Goal: Transaction & Acquisition: Download file/media

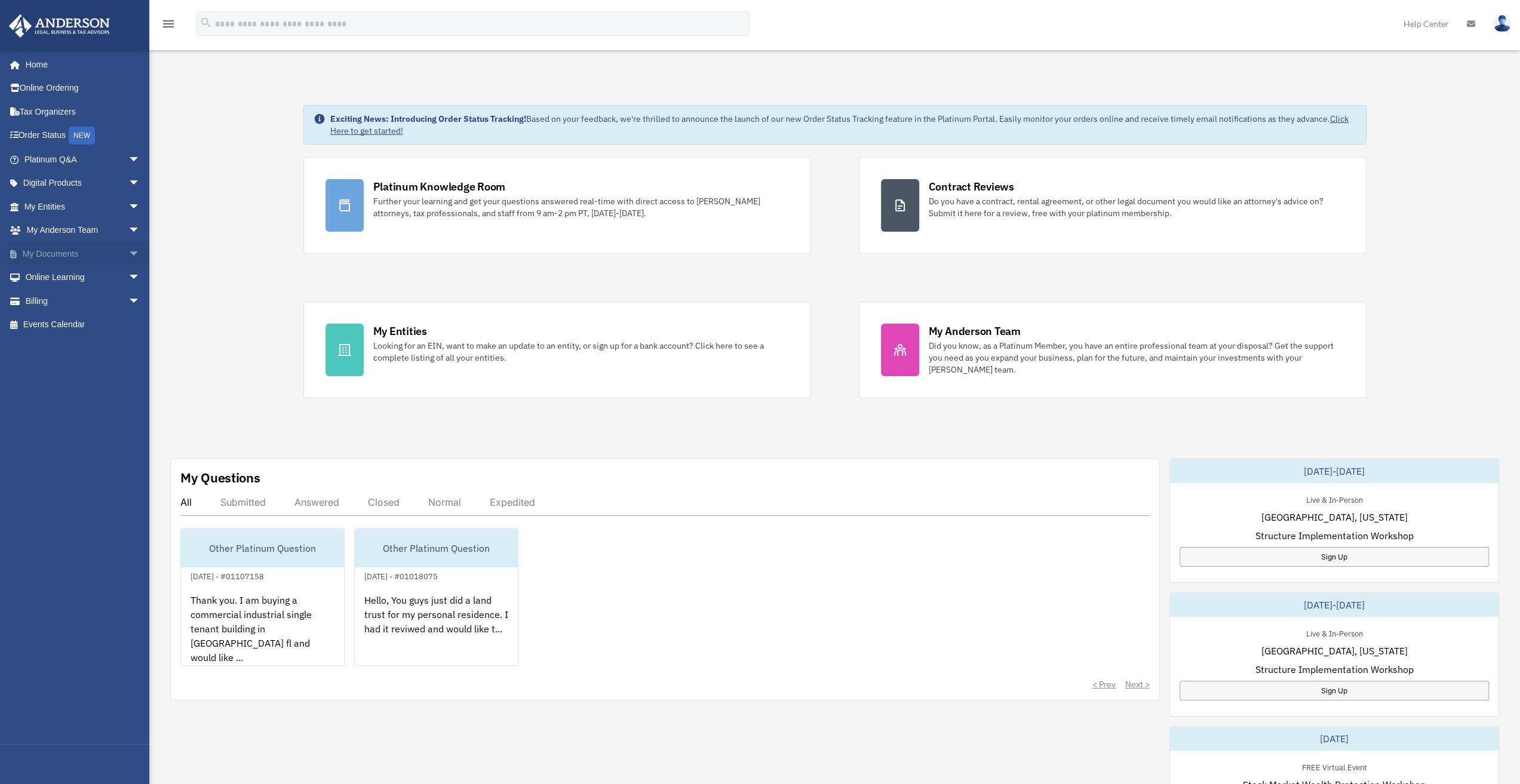
click at [79, 255] on link "My Documents arrow_drop_down" at bounding box center [83, 254] width 150 height 24
click at [129, 249] on span "arrow_drop_down" at bounding box center [141, 254] width 24 height 24
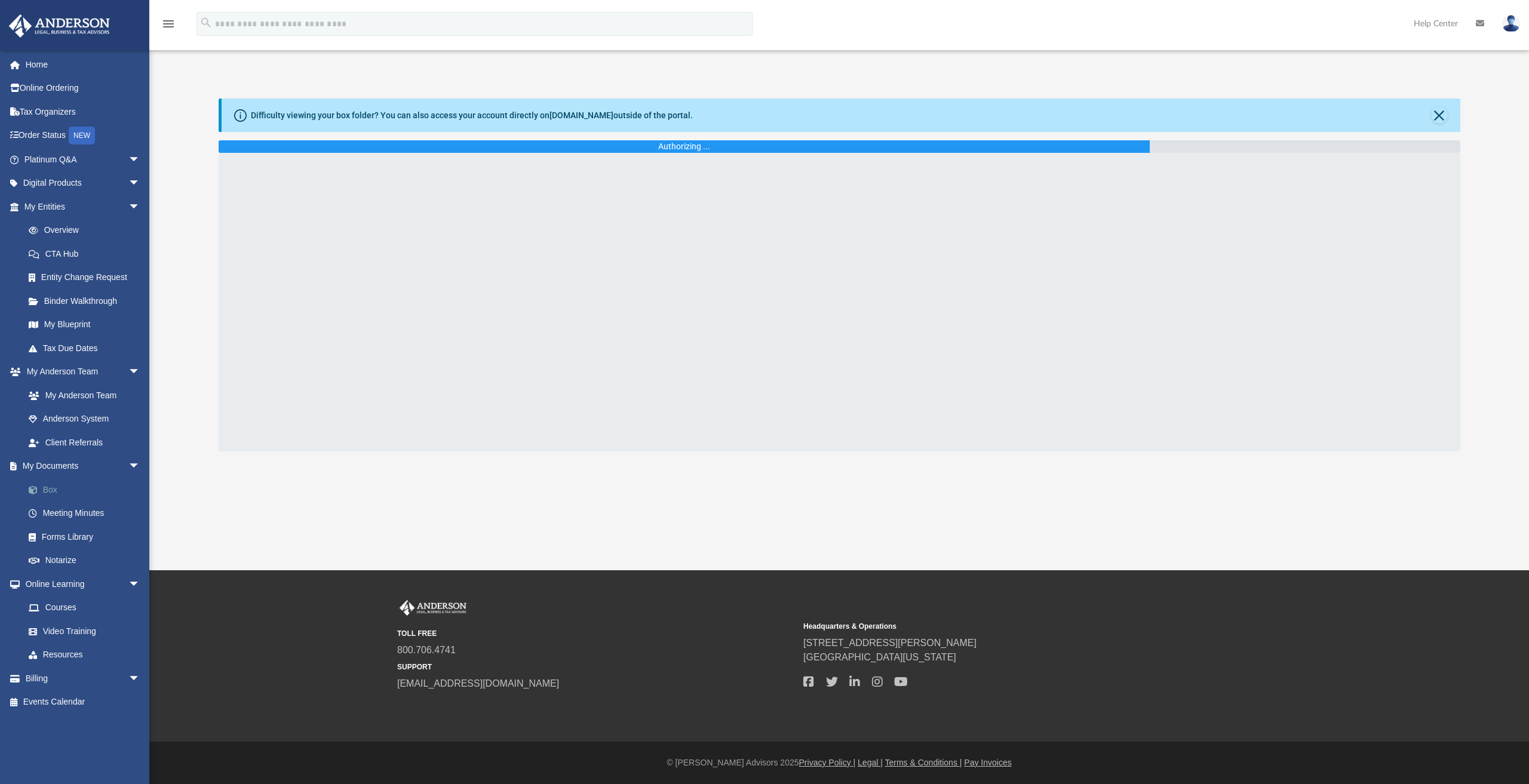
click at [51, 489] on link "Box" at bounding box center [87, 490] width 142 height 24
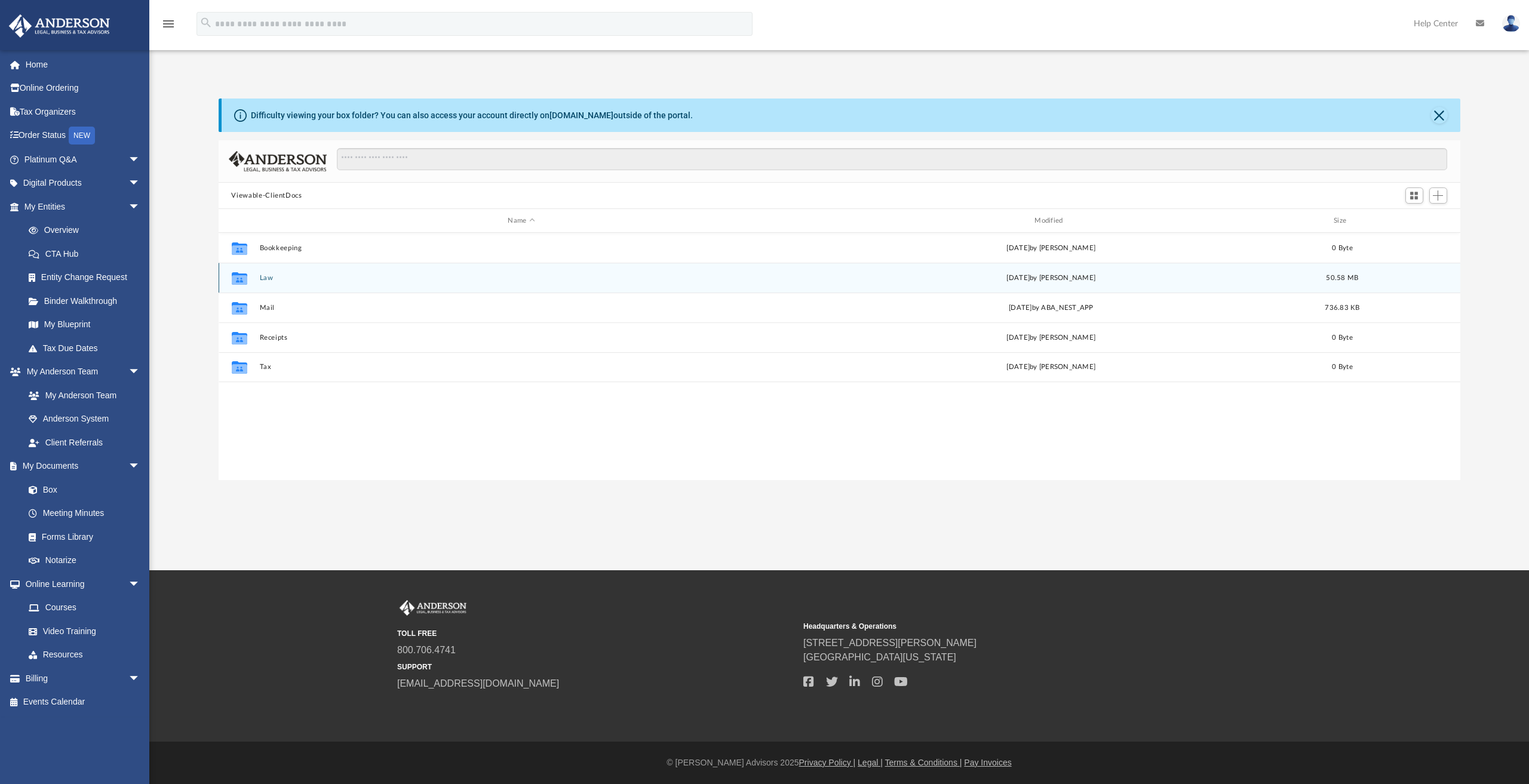
scroll to position [262, 1232]
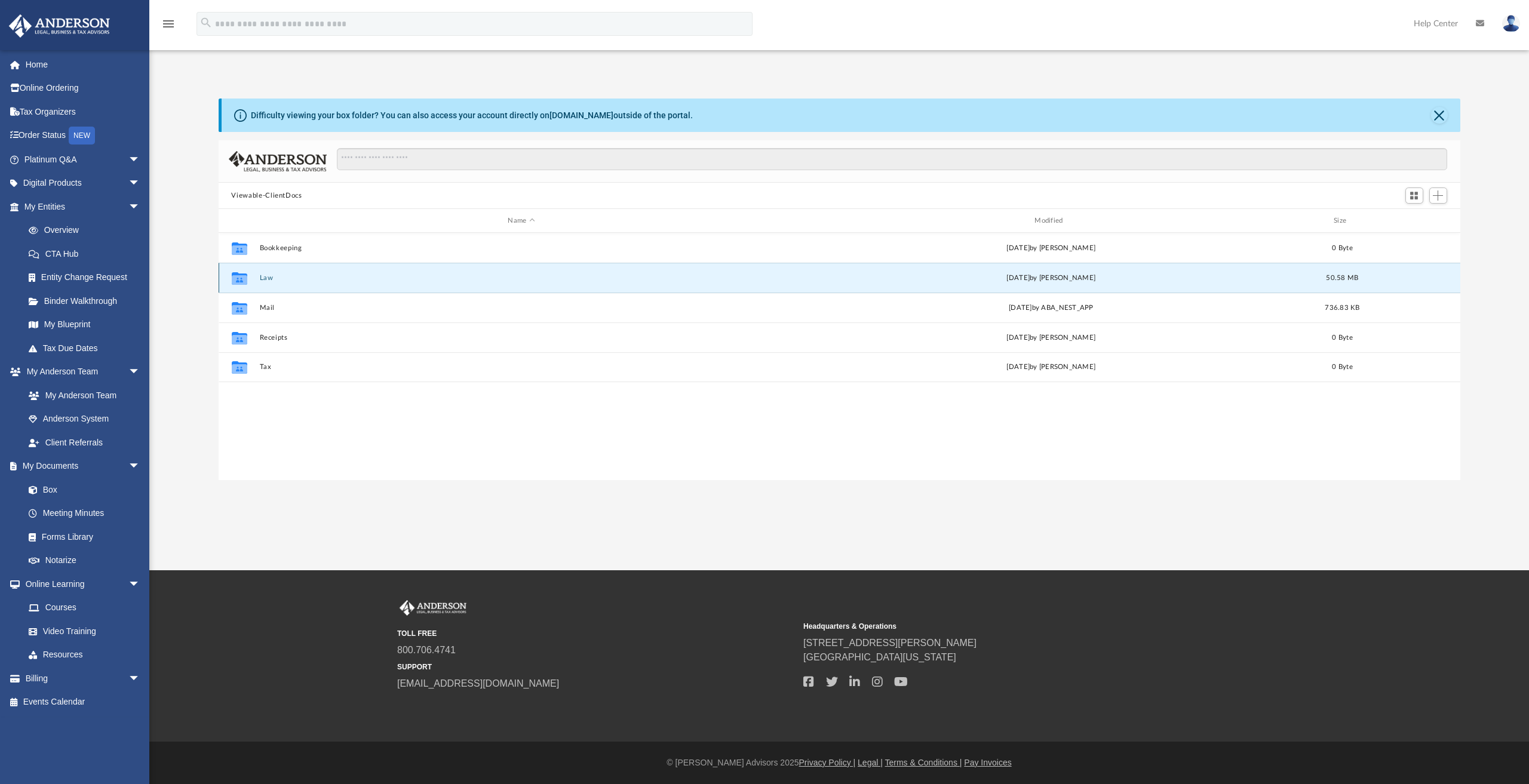
click at [271, 275] on button "Law" at bounding box center [521, 278] width 524 height 7
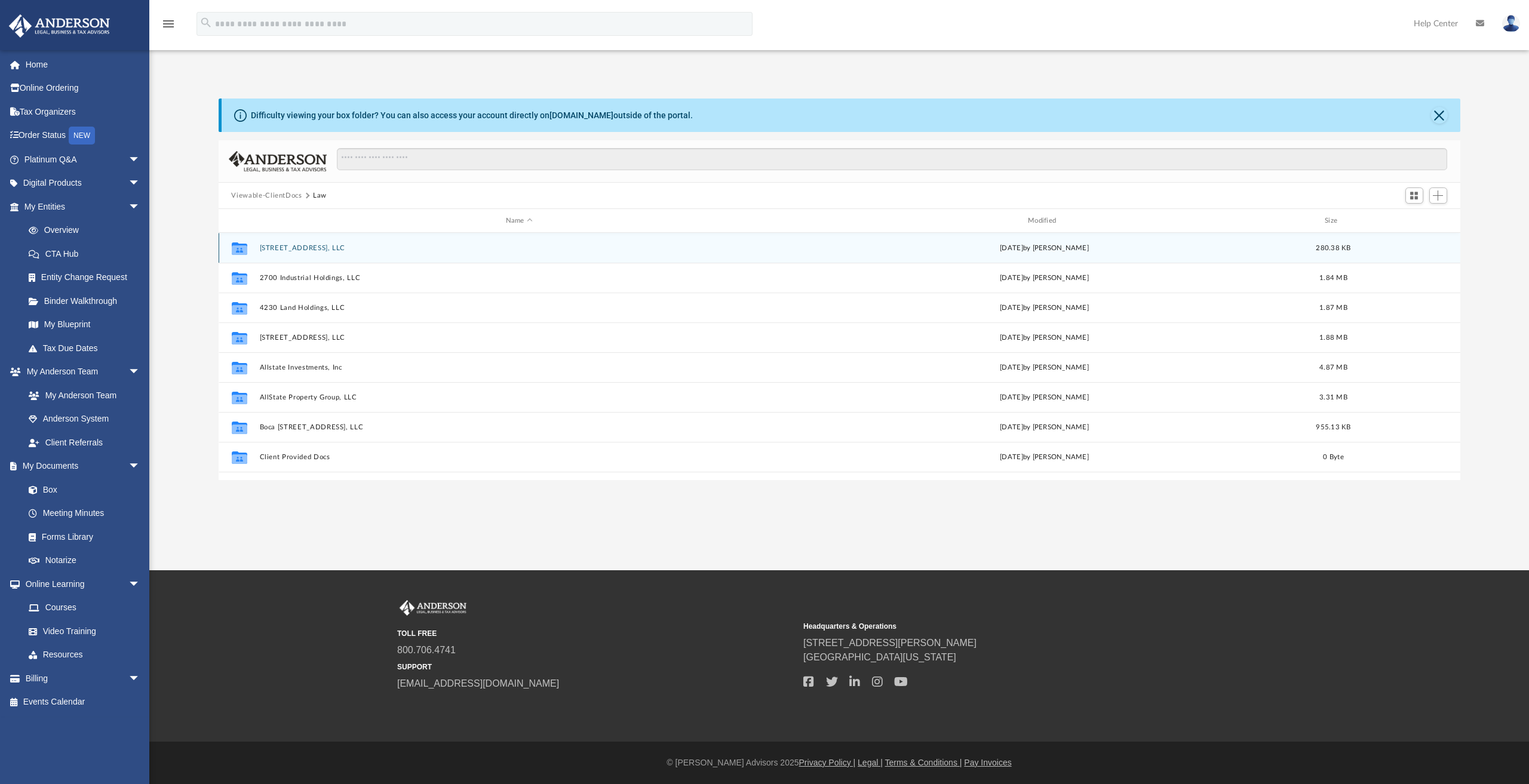
click at [315, 247] on button "105 Spoonbill Rd, LLC" at bounding box center [519, 248] width 520 height 7
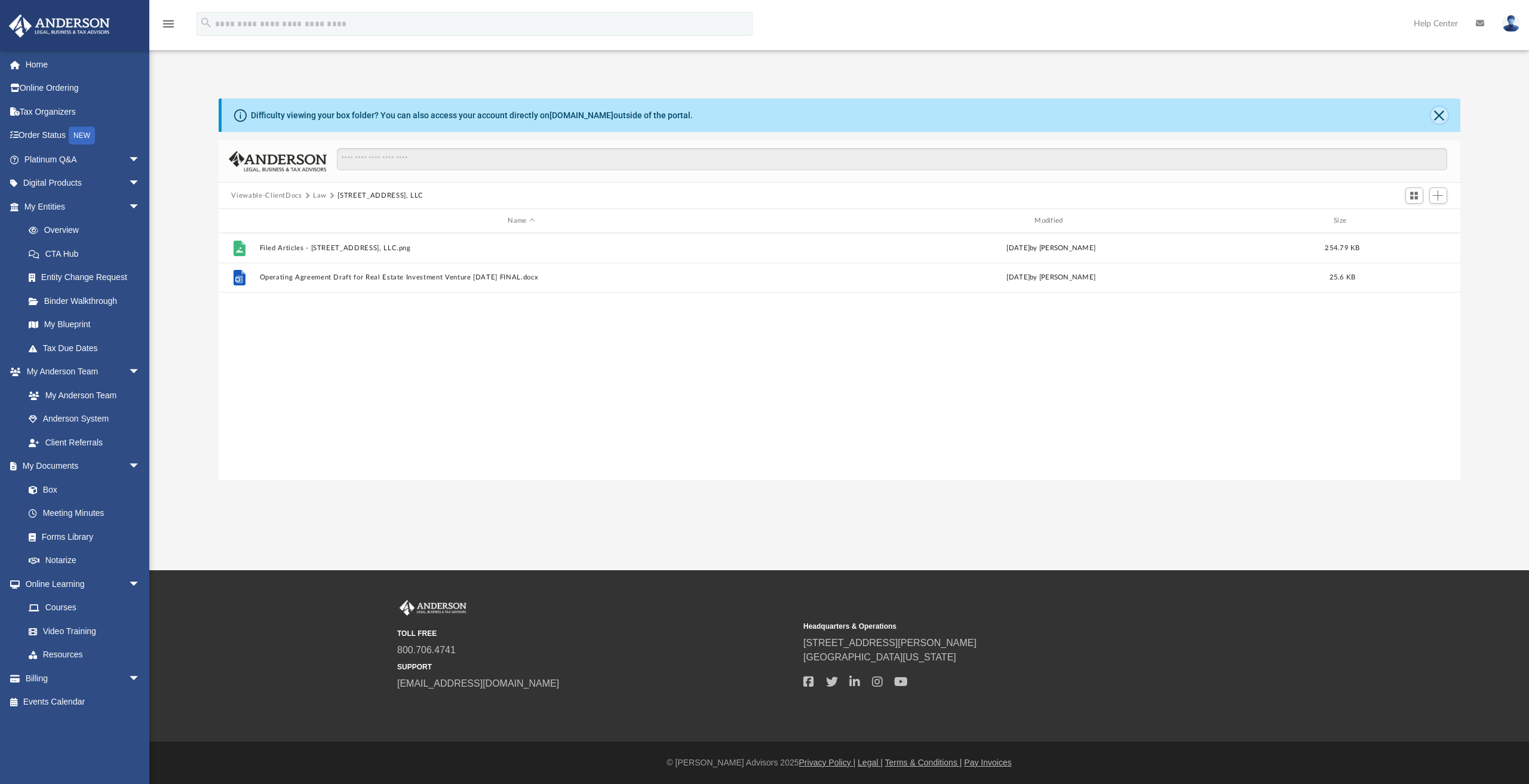
click at [1436, 116] on button "Close" at bounding box center [1440, 115] width 17 height 17
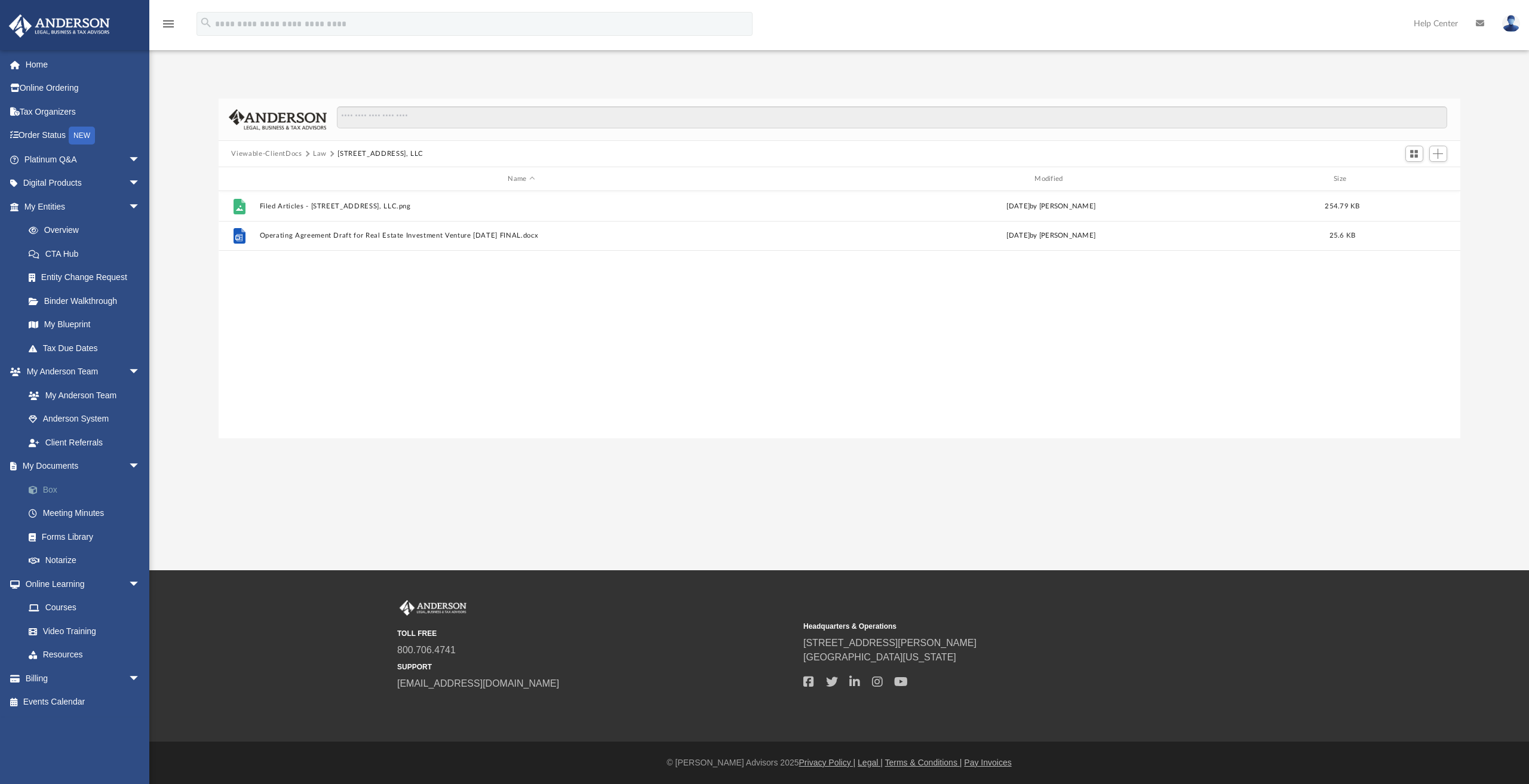
click at [44, 487] on link "Box" at bounding box center [87, 490] width 142 height 24
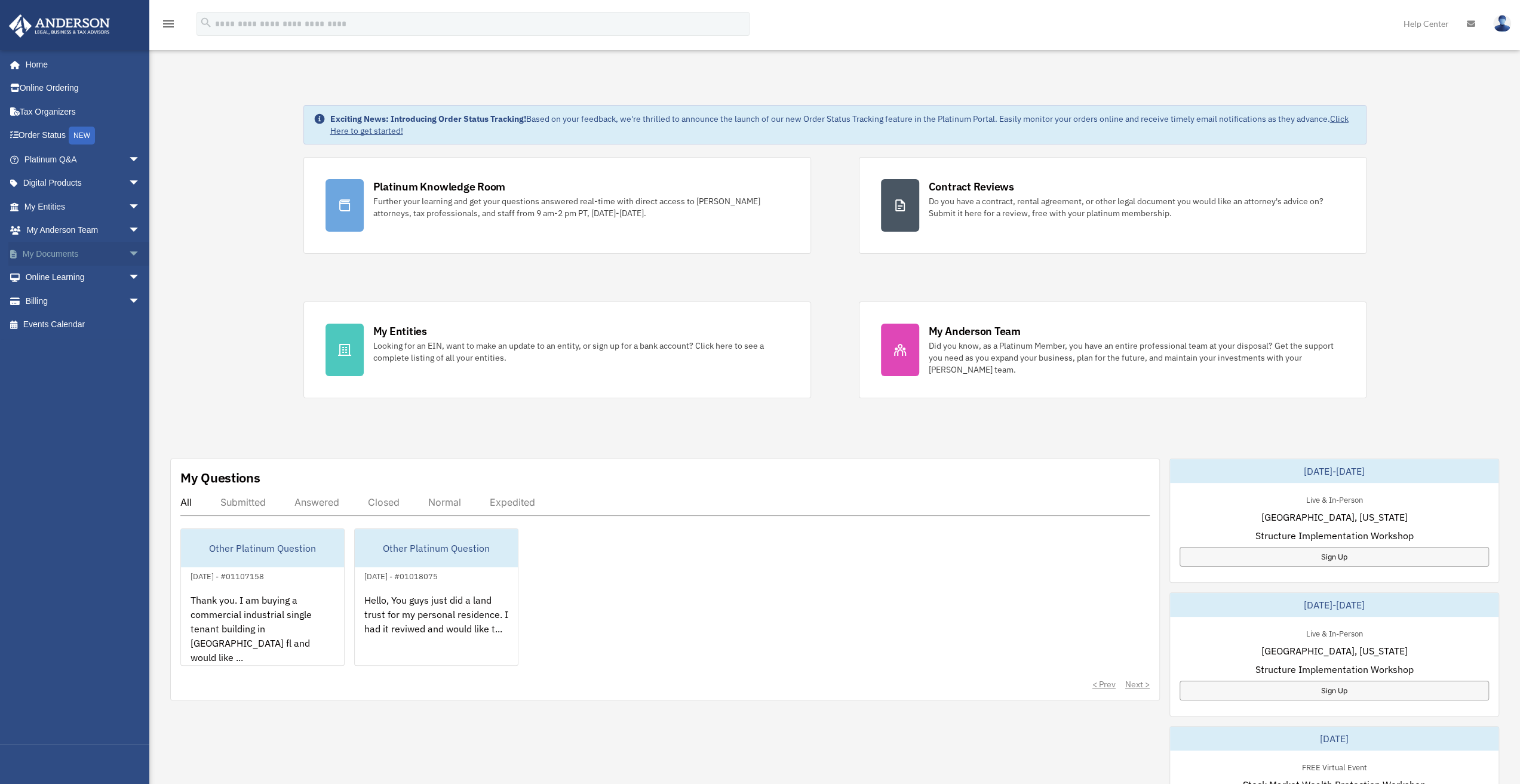
click at [75, 249] on link "My Documents arrow_drop_down" at bounding box center [83, 254] width 150 height 24
click at [129, 251] on span "arrow_drop_down" at bounding box center [141, 254] width 24 height 24
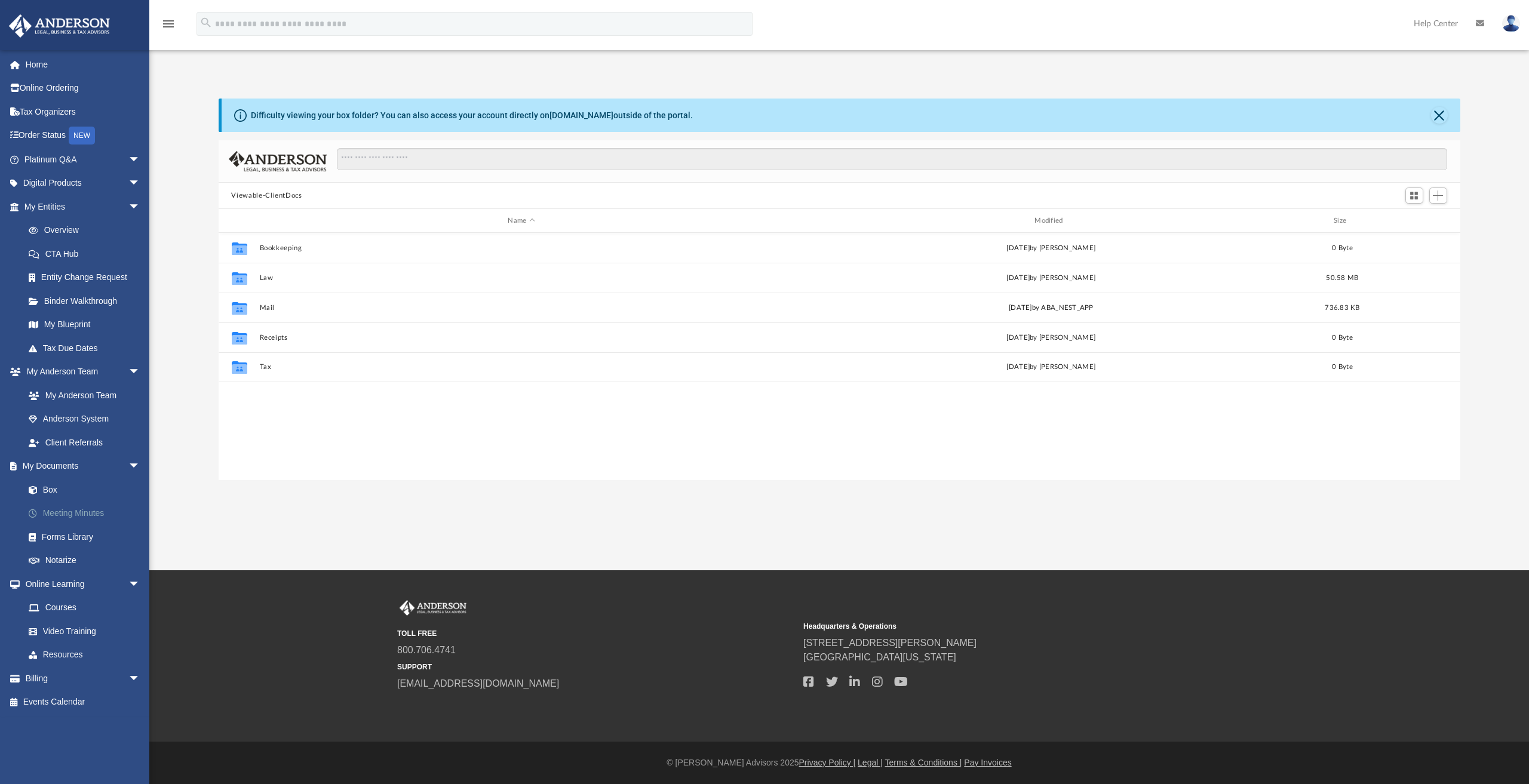
scroll to position [262, 1232]
click at [50, 490] on link "Box" at bounding box center [87, 490] width 142 height 24
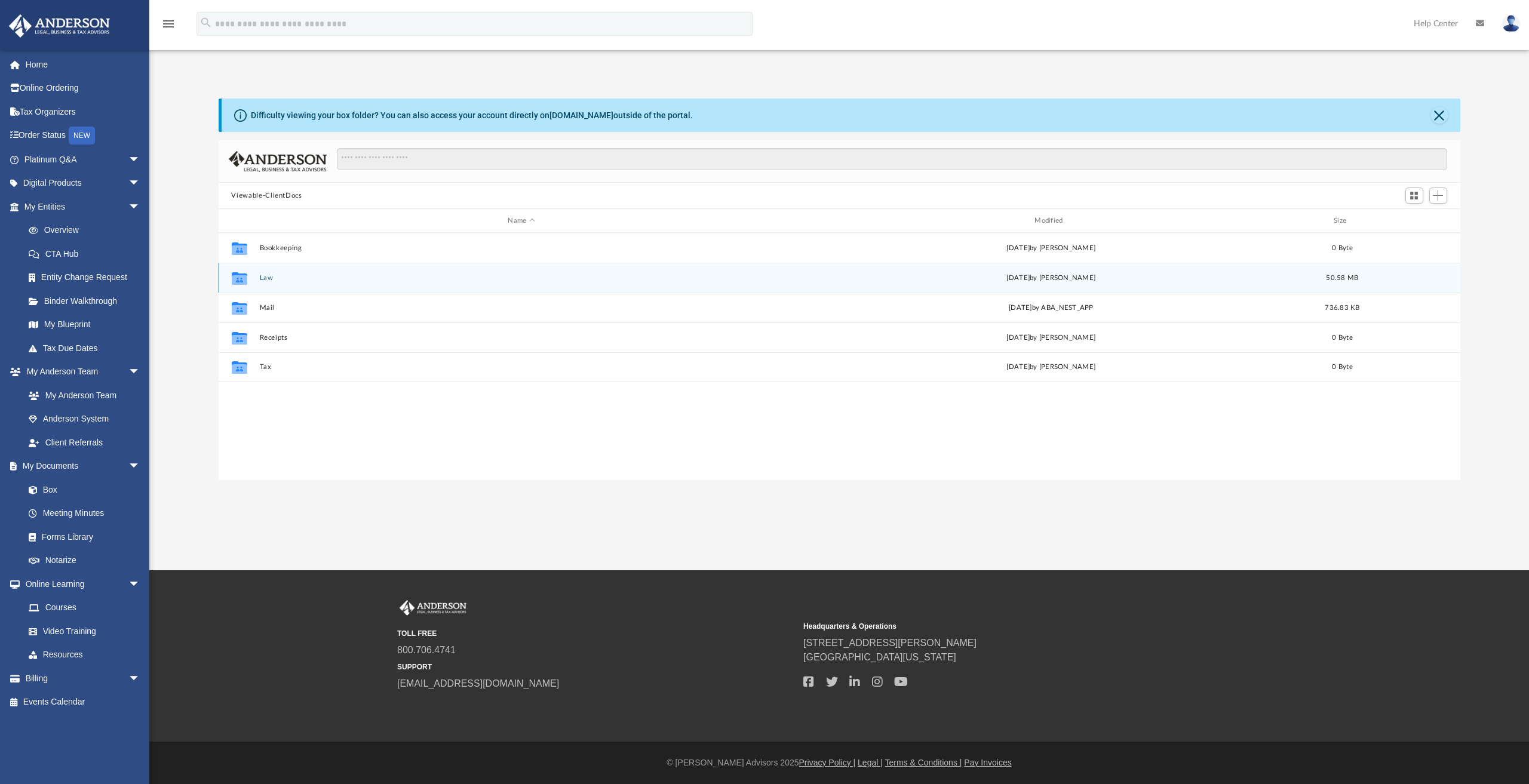
click at [272, 280] on button "Law" at bounding box center [521, 278] width 524 height 7
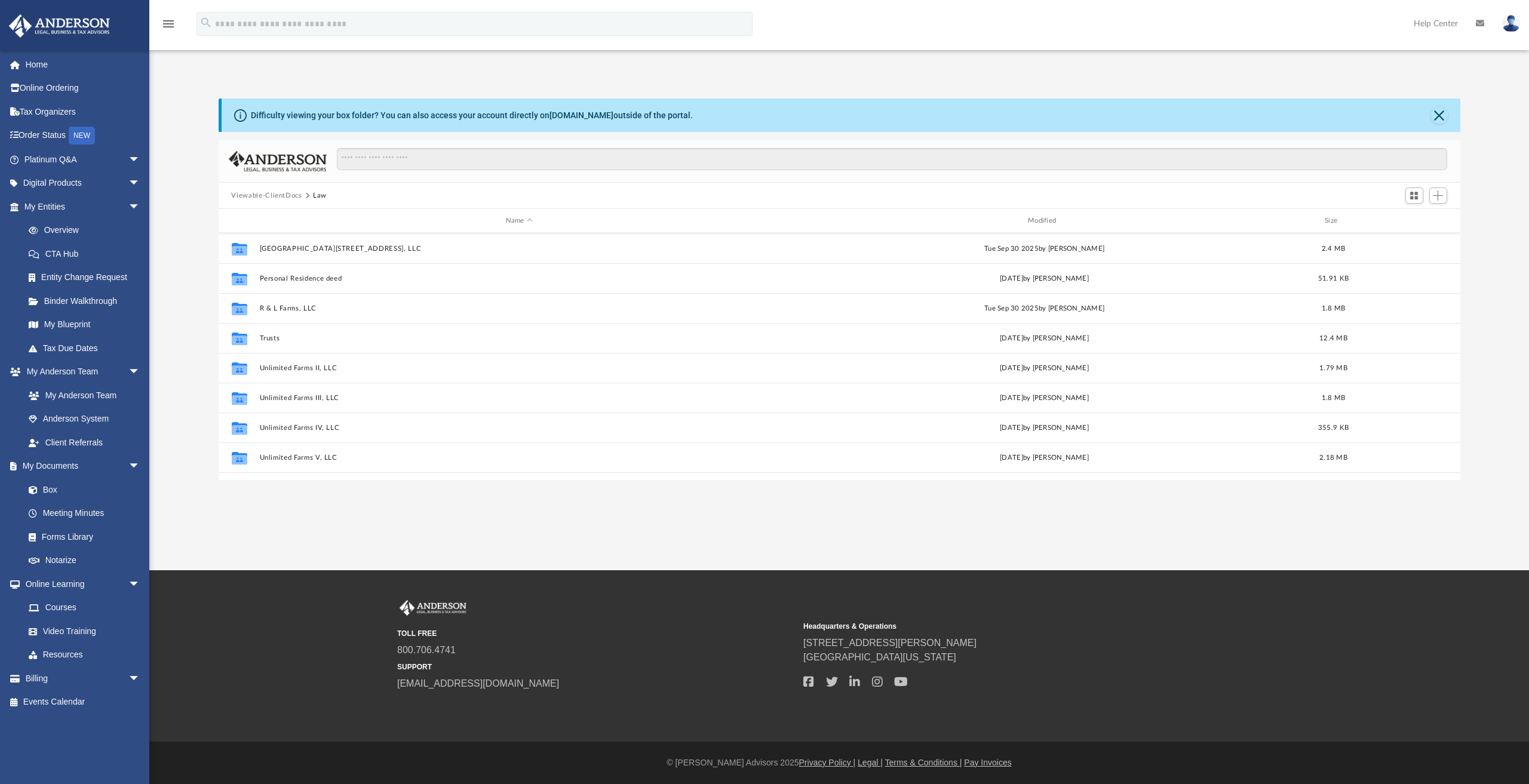
scroll to position [359, 0]
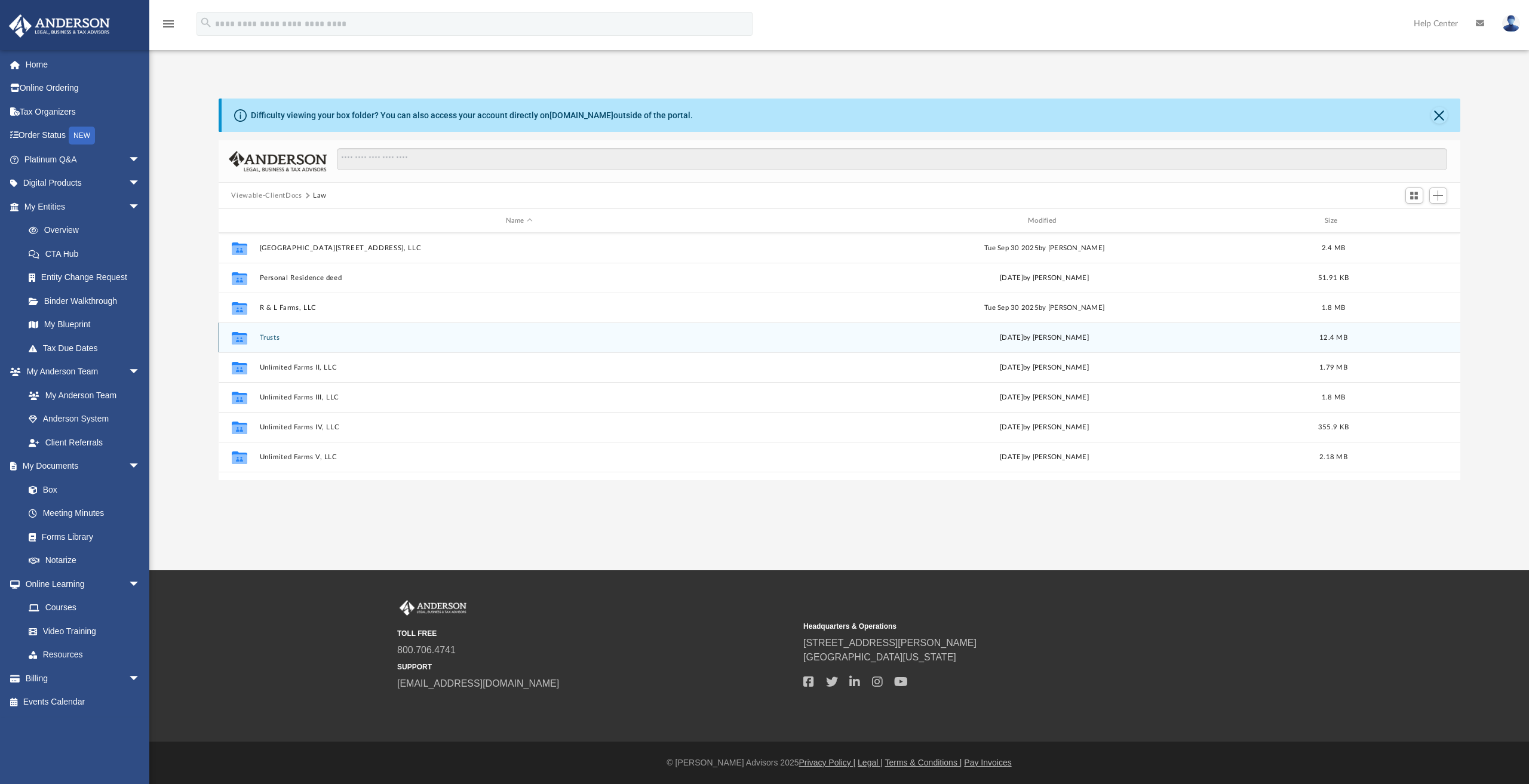
click at [272, 340] on button "Trusts" at bounding box center [519, 337] width 520 height 7
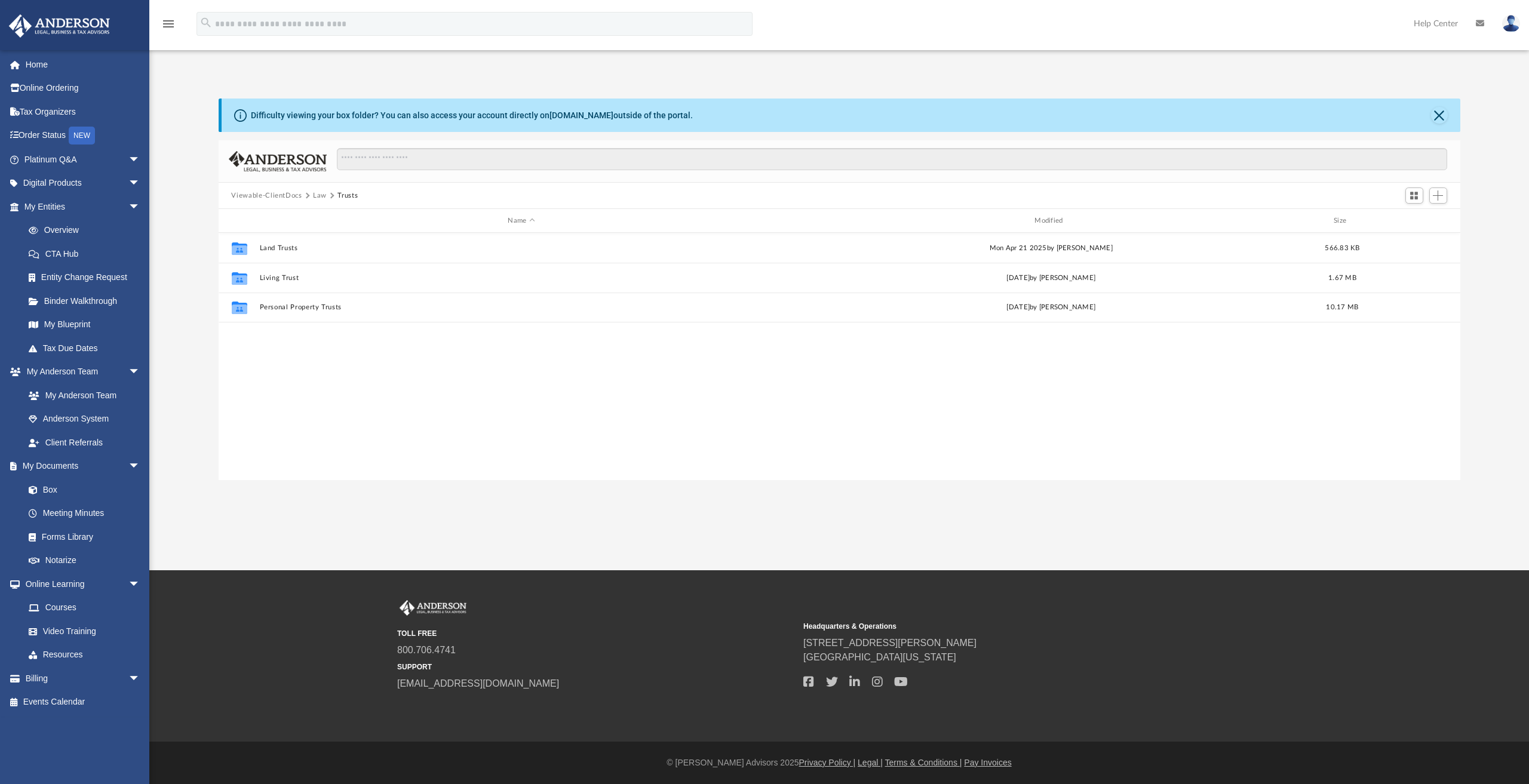
scroll to position [0, 0]
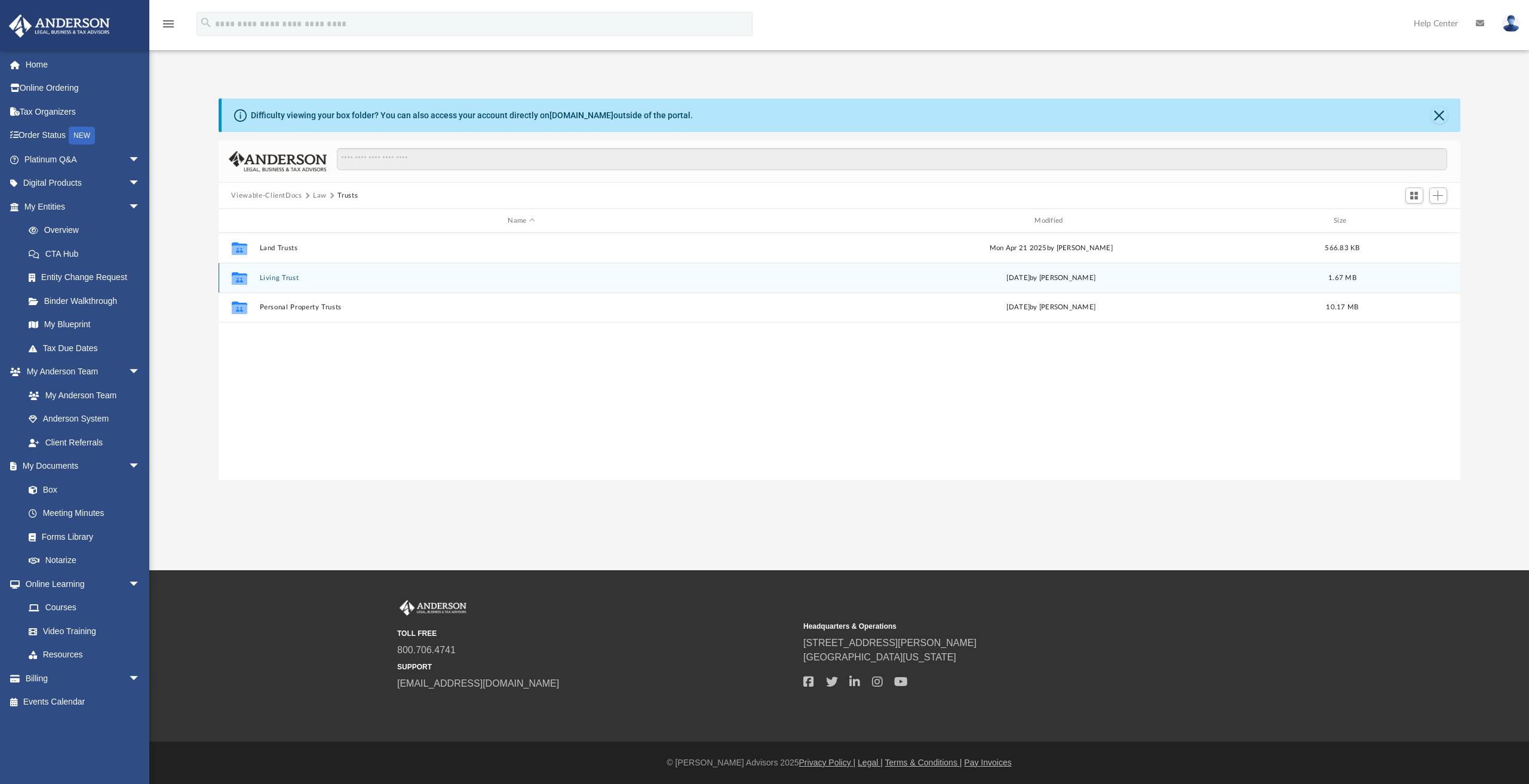
click at [289, 278] on button "Living Trust" at bounding box center [521, 278] width 524 height 7
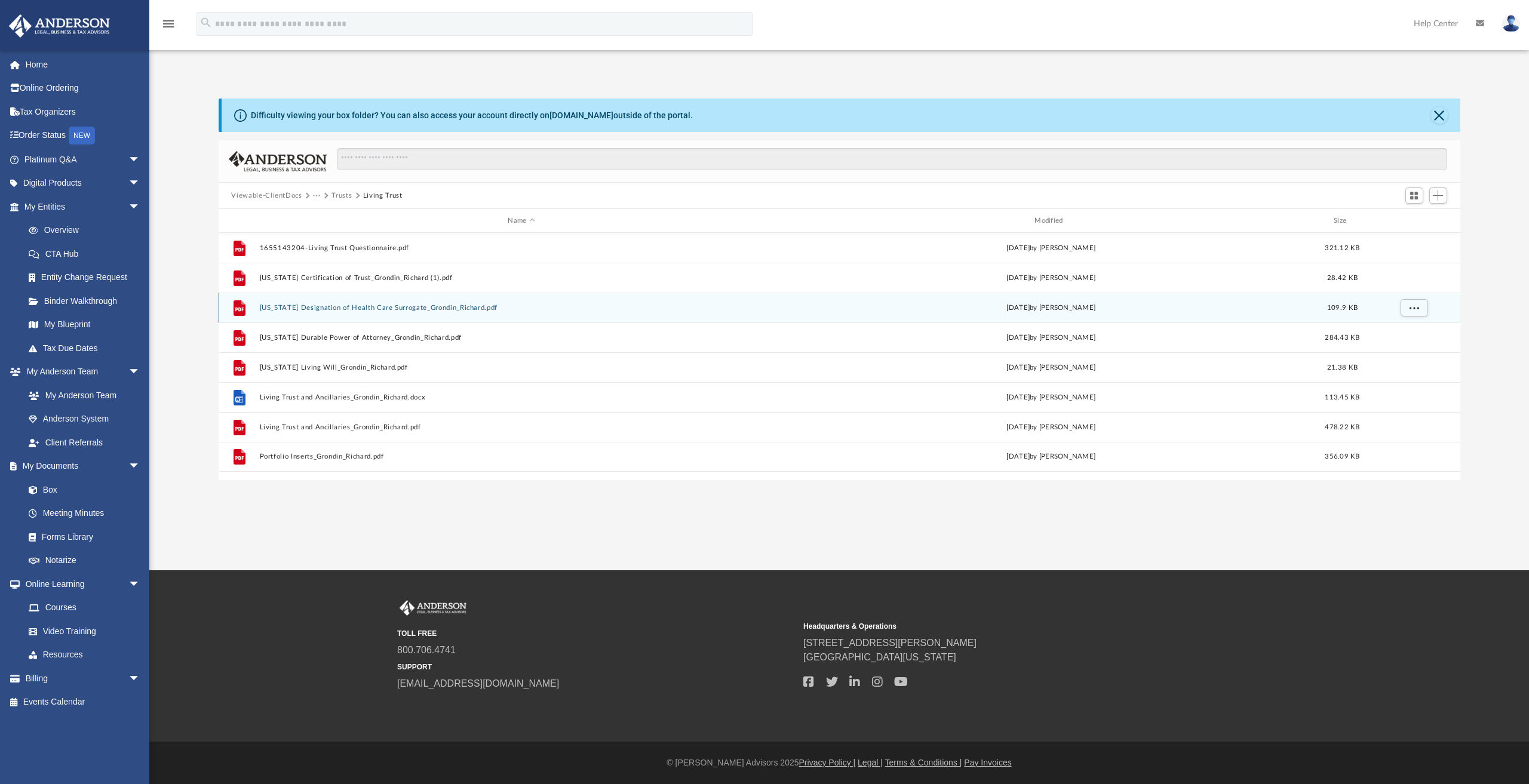
drag, startPoint x: 1037, startPoint y: 306, endPoint x: 1037, endPoint y: 292, distance: 14.0
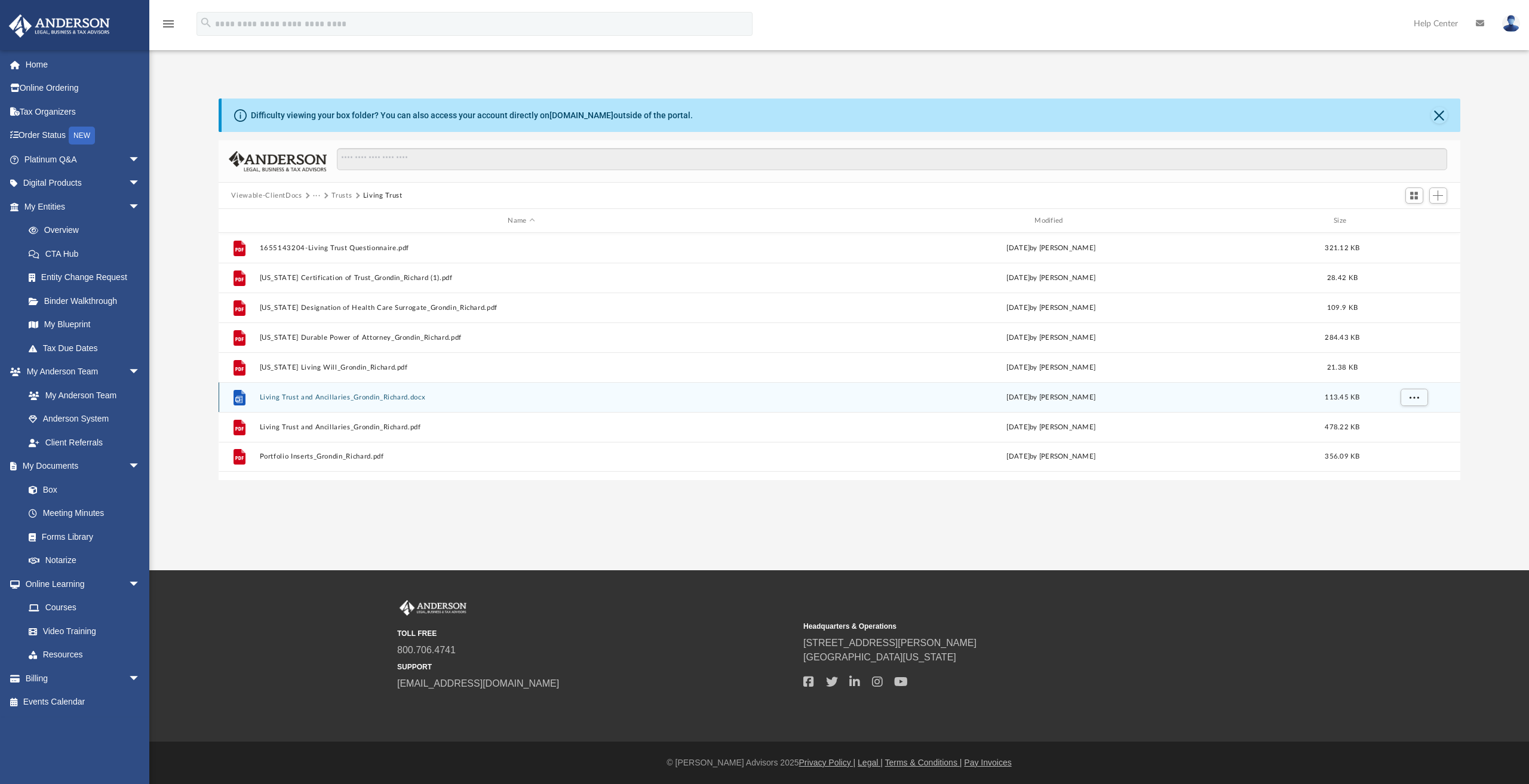
click at [344, 394] on button "Living Trust and Ancillaries_Grondin_Richard.docx" at bounding box center [521, 397] width 524 height 7
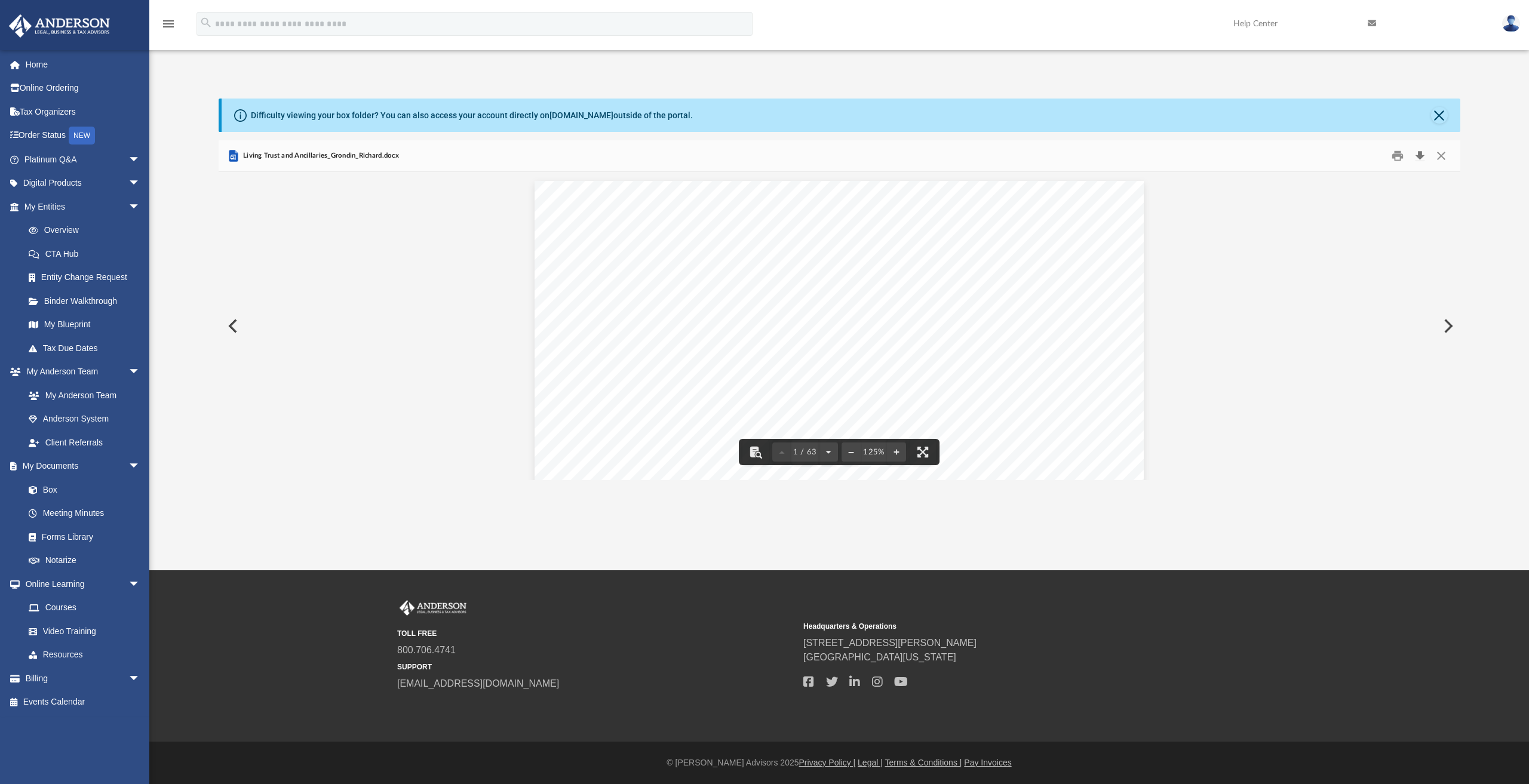
click at [1420, 153] on button "Download" at bounding box center [1420, 156] width 21 height 19
click at [47, 484] on link "Box" at bounding box center [87, 490] width 142 height 24
click at [51, 489] on link "Box" at bounding box center [87, 490] width 142 height 24
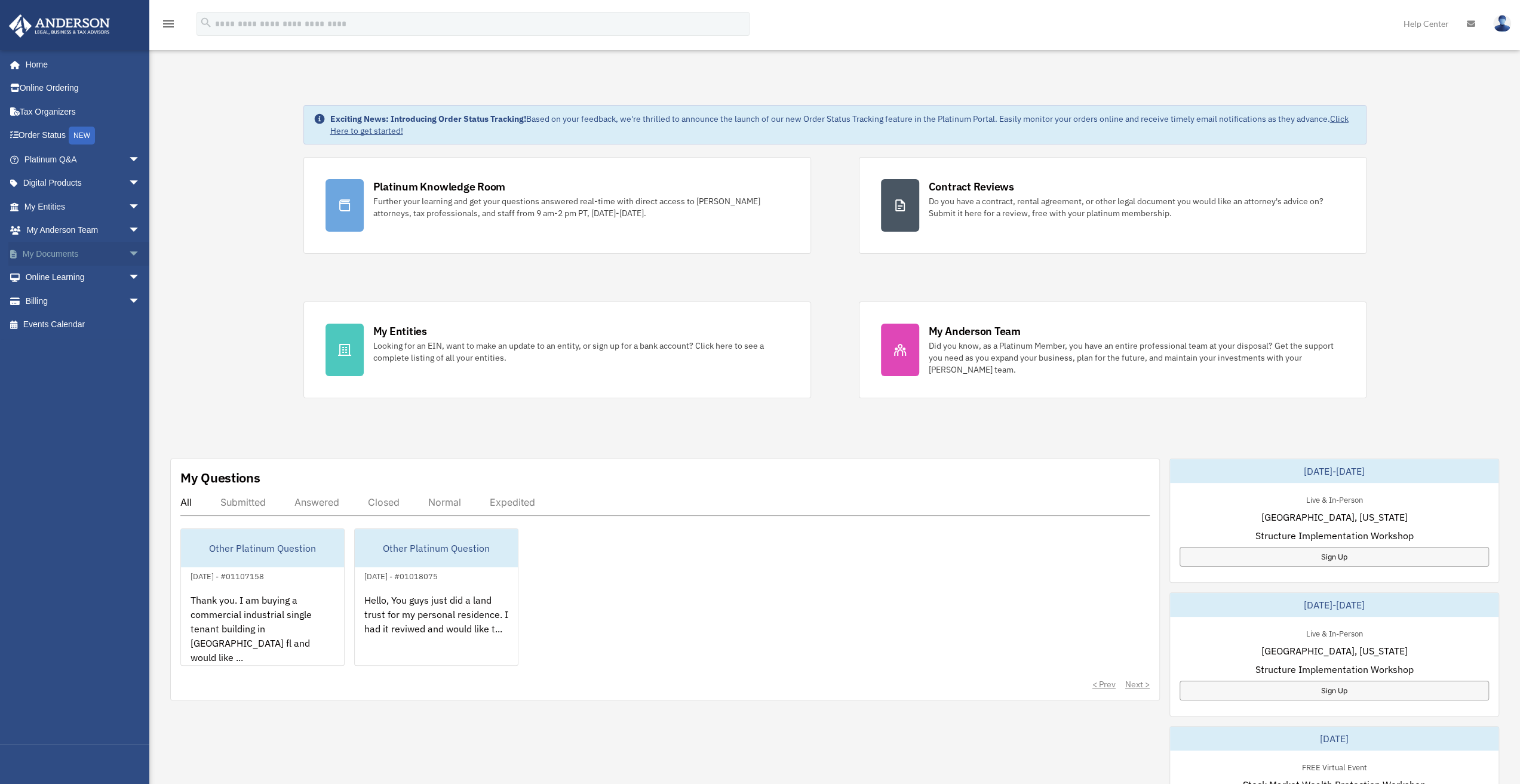
click at [82, 254] on link "My Documents arrow_drop_down" at bounding box center [83, 254] width 150 height 24
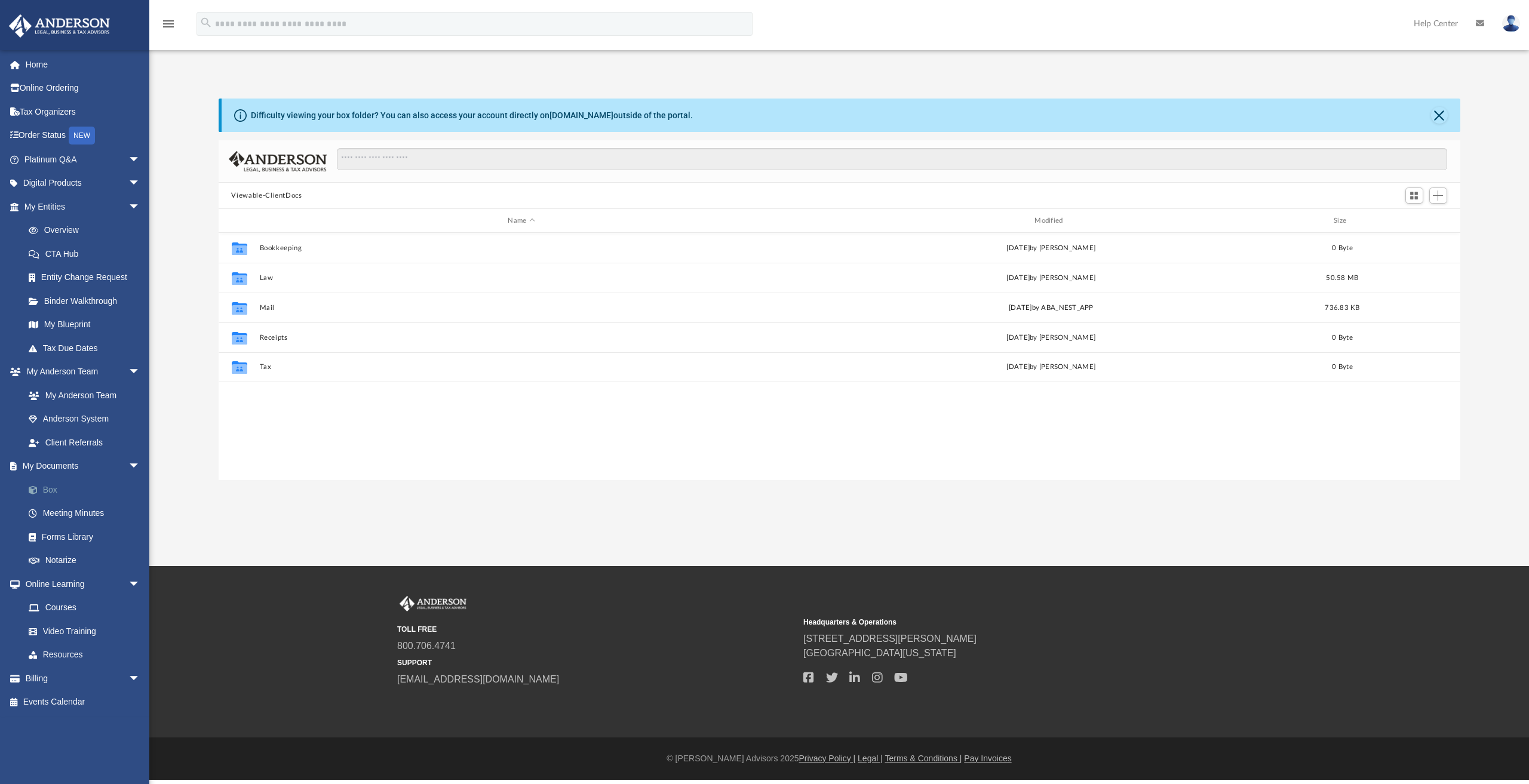
scroll to position [262, 1232]
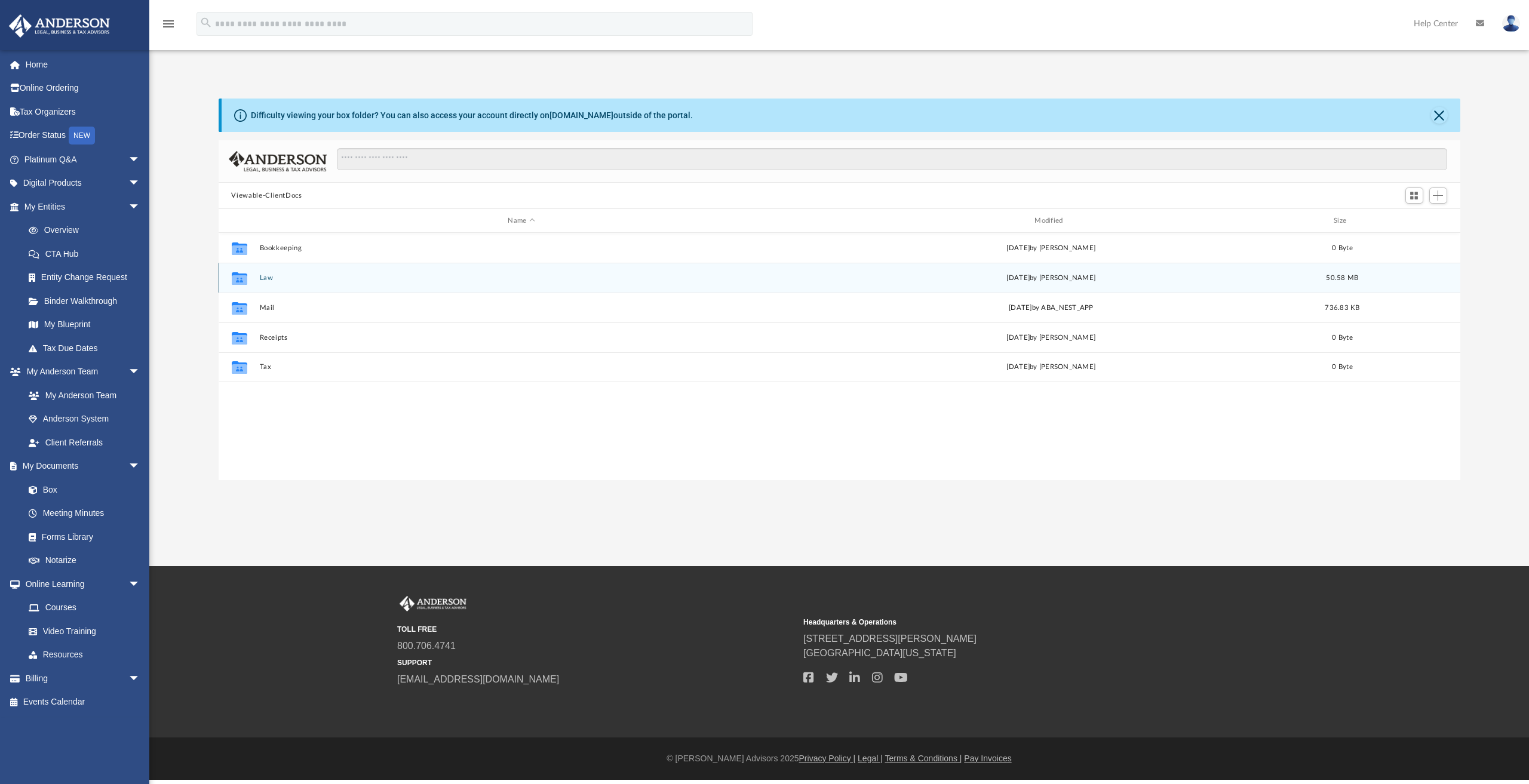
click at [261, 276] on button "Law" at bounding box center [521, 278] width 524 height 7
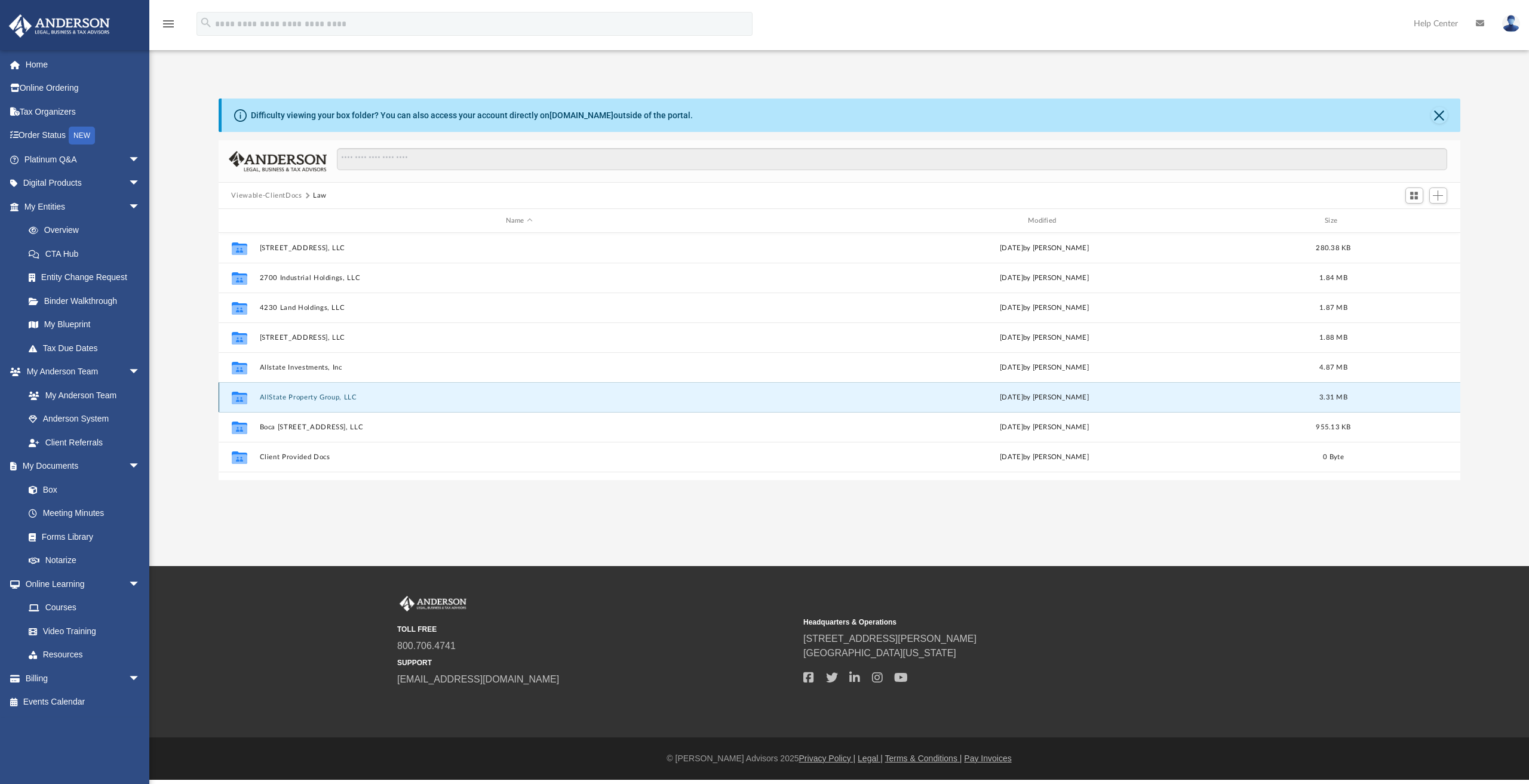
click at [337, 396] on button "AllState Property Group, LLC" at bounding box center [519, 397] width 520 height 7
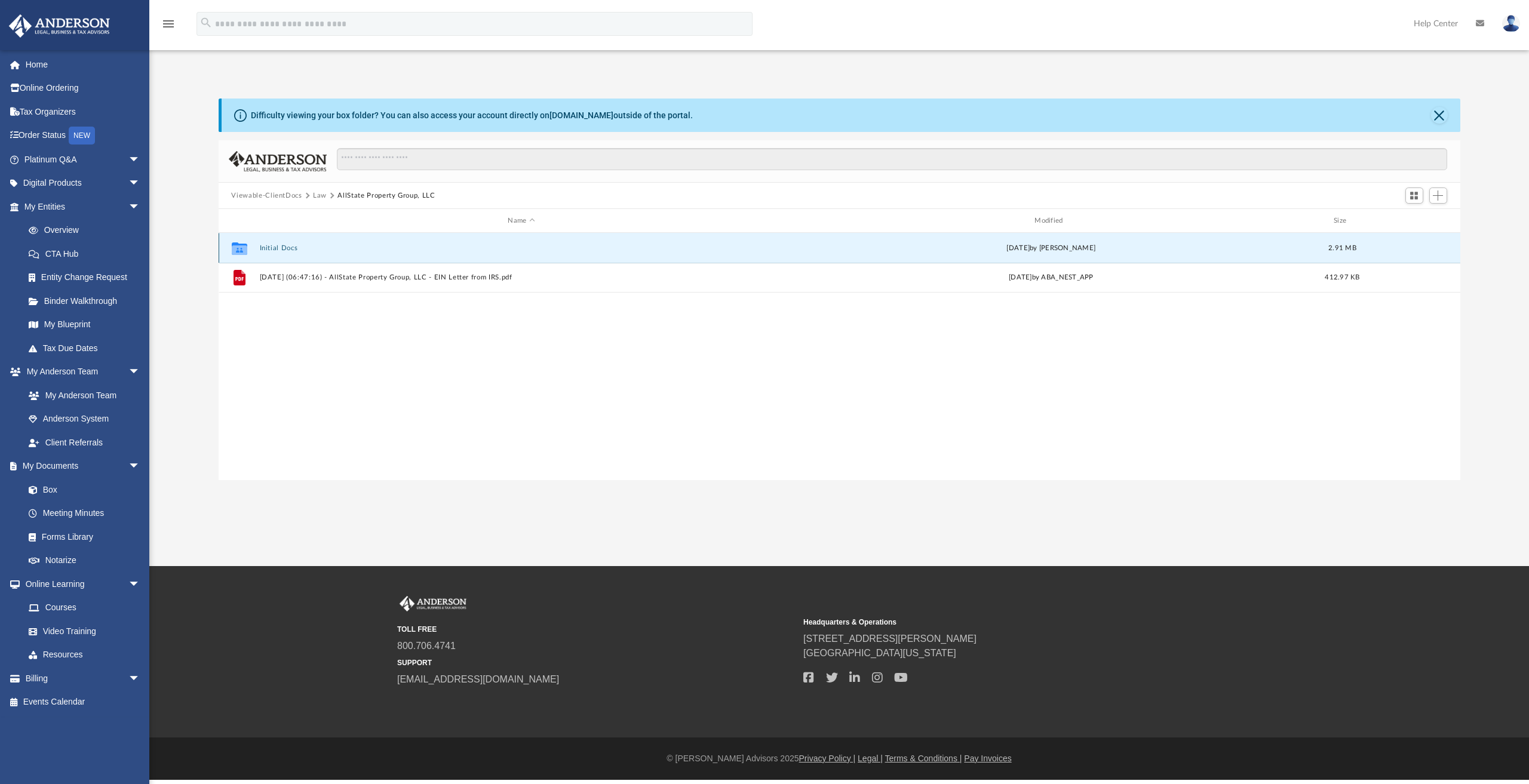
click at [283, 244] on button "Initial Docs" at bounding box center [521, 248] width 524 height 7
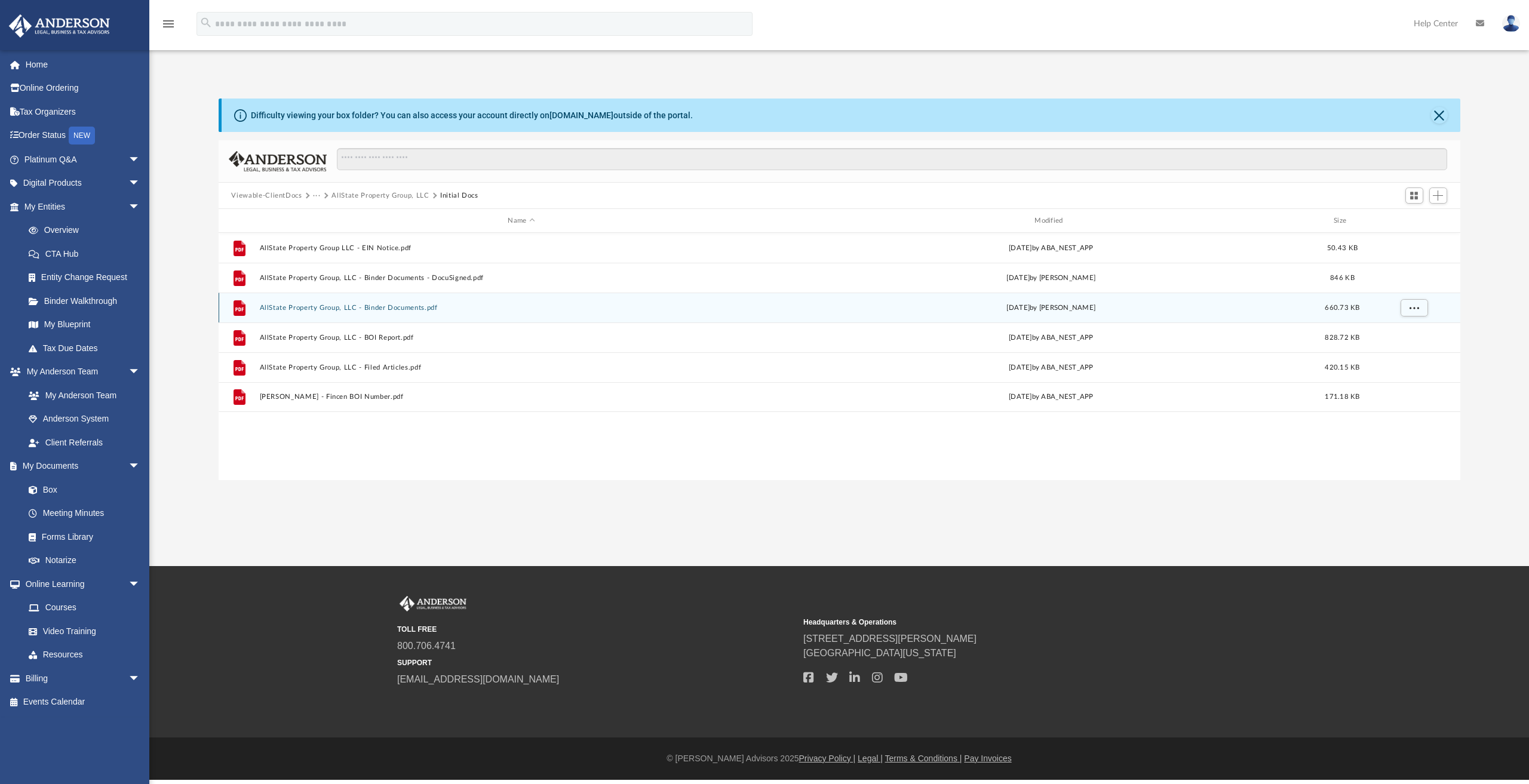
click at [373, 305] on button "AllState Property Group, LLC - Binder Documents.pdf" at bounding box center [521, 308] width 524 height 7
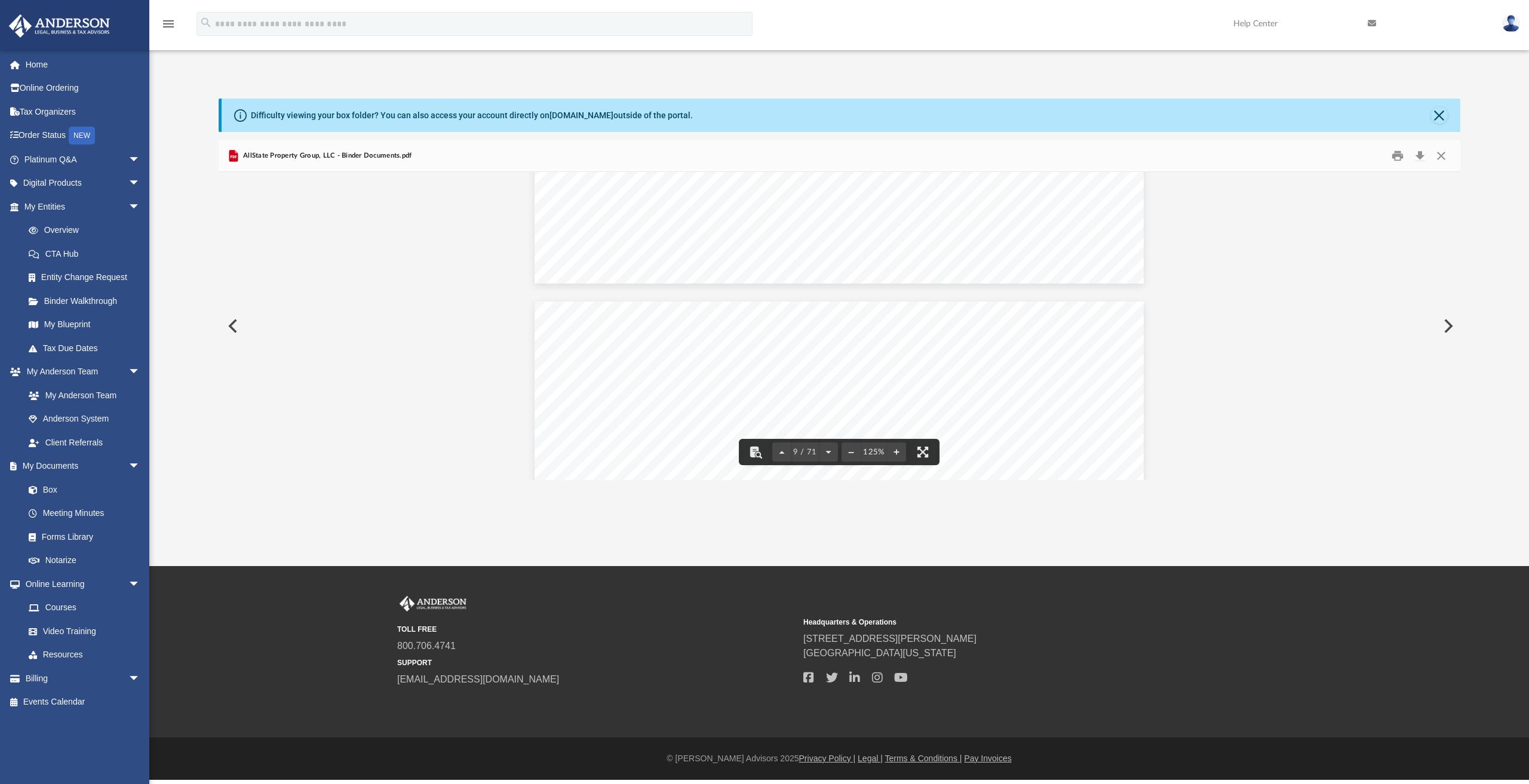
scroll to position [6411, 0]
click at [1423, 156] on button "Download" at bounding box center [1420, 156] width 21 height 19
